Goal: Task Accomplishment & Management: Manage account settings

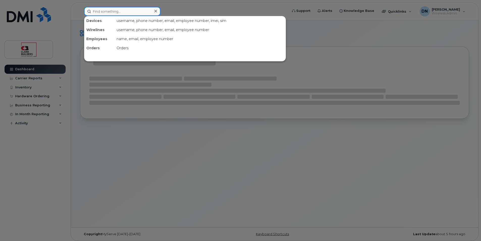
click at [128, 14] on input at bounding box center [122, 11] width 76 height 9
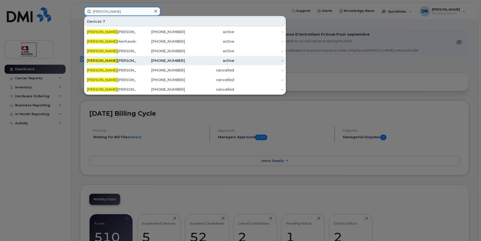
type input "justin"
click at [132, 58] on div "Justin Skilton" at bounding box center [111, 60] width 49 height 9
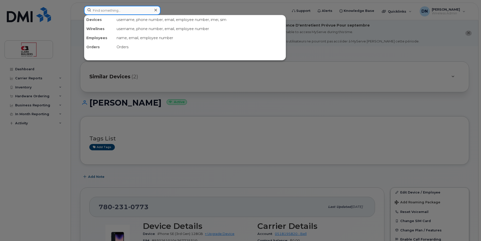
click at [155, 9] on div at bounding box center [122, 10] width 76 height 9
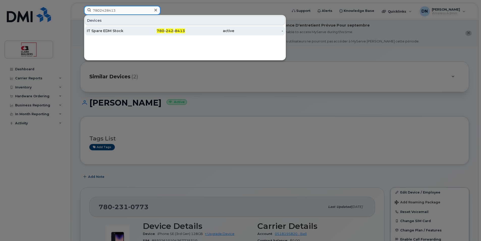
type input "7802428413"
click at [166, 29] on span "242" at bounding box center [170, 31] width 8 height 5
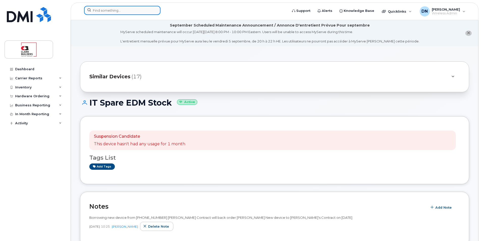
click at [130, 10] on input at bounding box center [122, 10] width 76 height 9
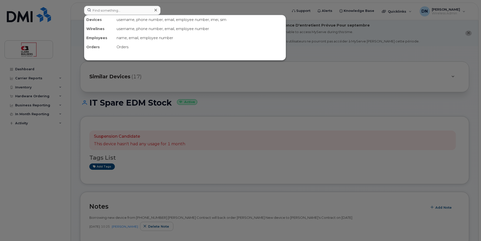
click at [245, 115] on div at bounding box center [240, 120] width 481 height 241
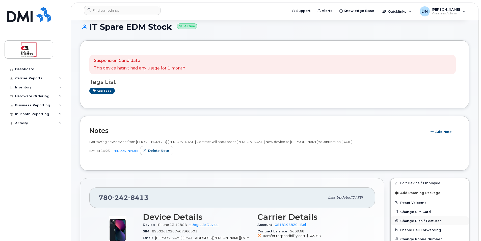
scroll to position [126, 0]
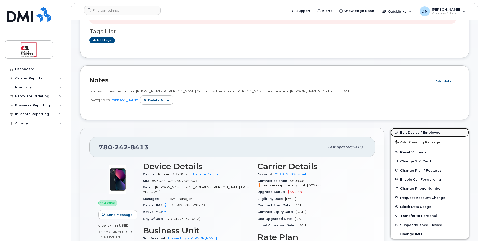
click at [421, 132] on link "Edit Device / Employee" at bounding box center [430, 132] width 78 height 9
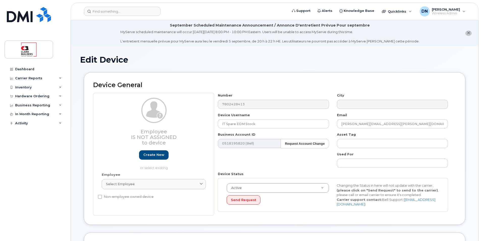
select select "24207"
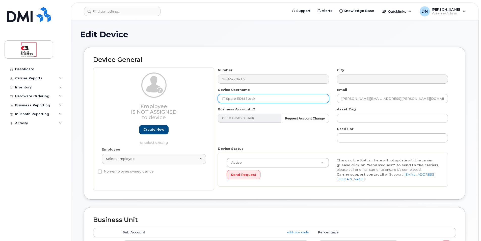
drag, startPoint x: 281, startPoint y: 100, endPoint x: 87, endPoint y: 97, distance: 193.6
click at [86, 97] on div "Device General Employee Is not assigned to device Create new or select existing…" at bounding box center [275, 123] width 382 height 152
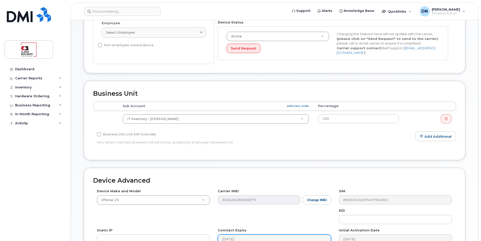
scroll to position [229, 0]
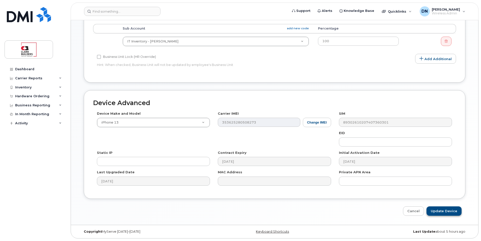
type input "Jose Ceron"
click at [441, 212] on input "Update Device" at bounding box center [444, 210] width 35 height 9
type input "Saving..."
